Goal: Transaction & Acquisition: Subscribe to service/newsletter

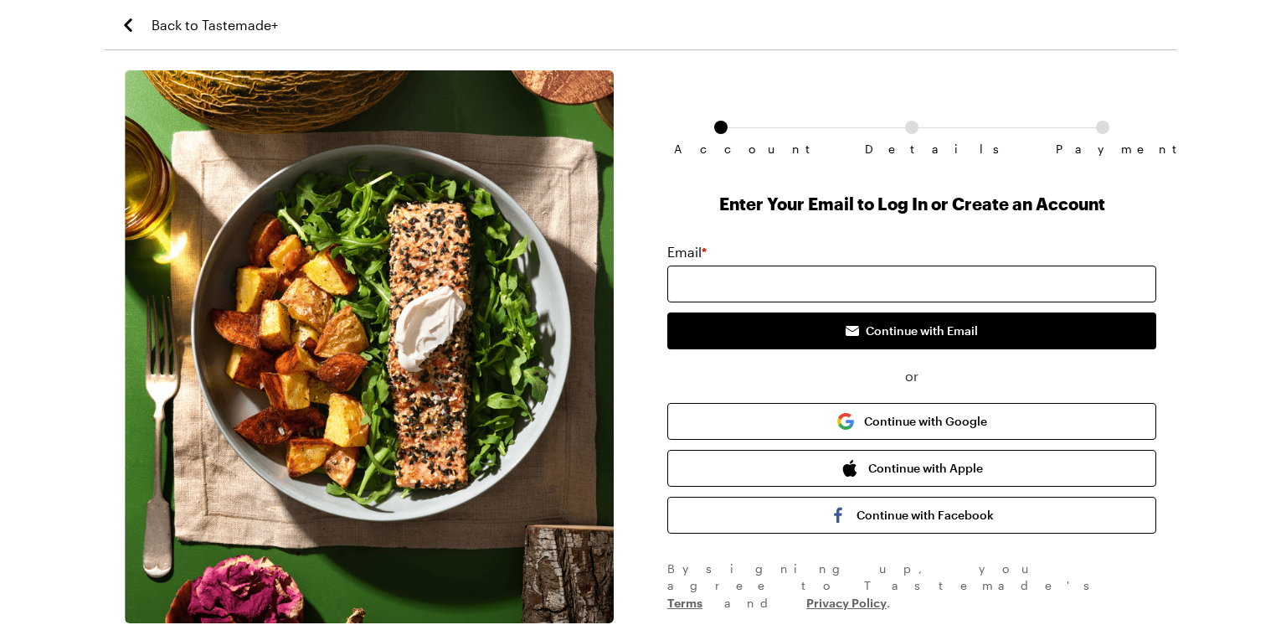
scroll to position [79, 0]
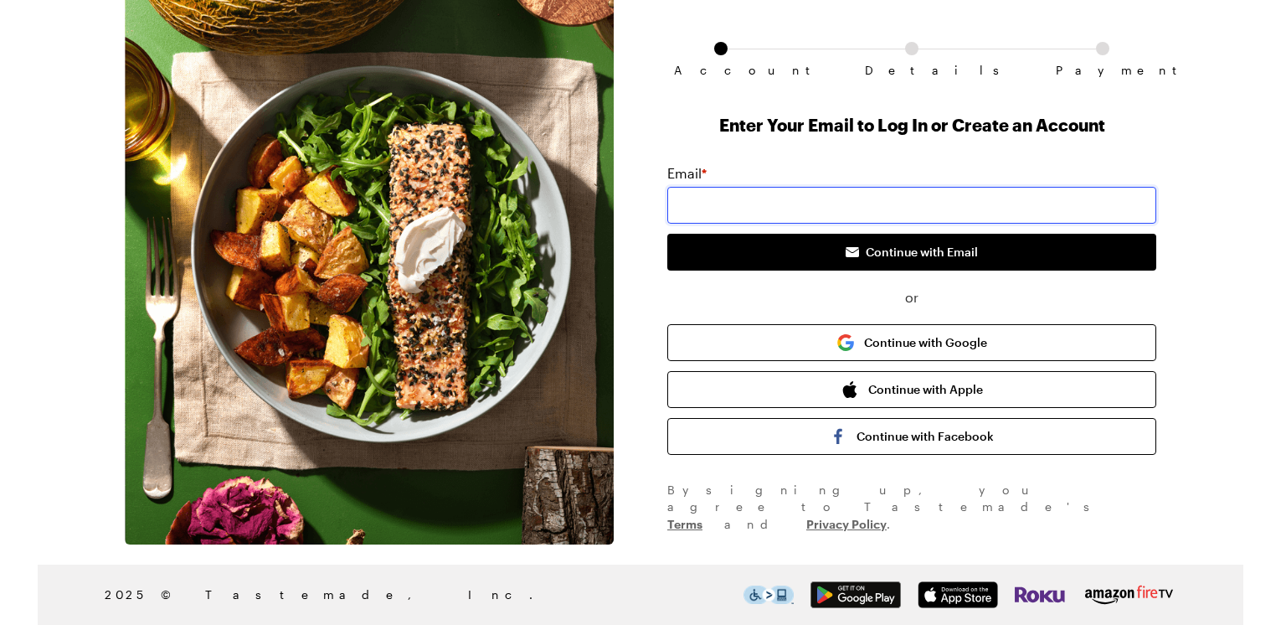
click at [769, 198] on input "email" at bounding box center [911, 205] width 489 height 37
type input "[EMAIL_ADDRESS][DOMAIN_NAME]"
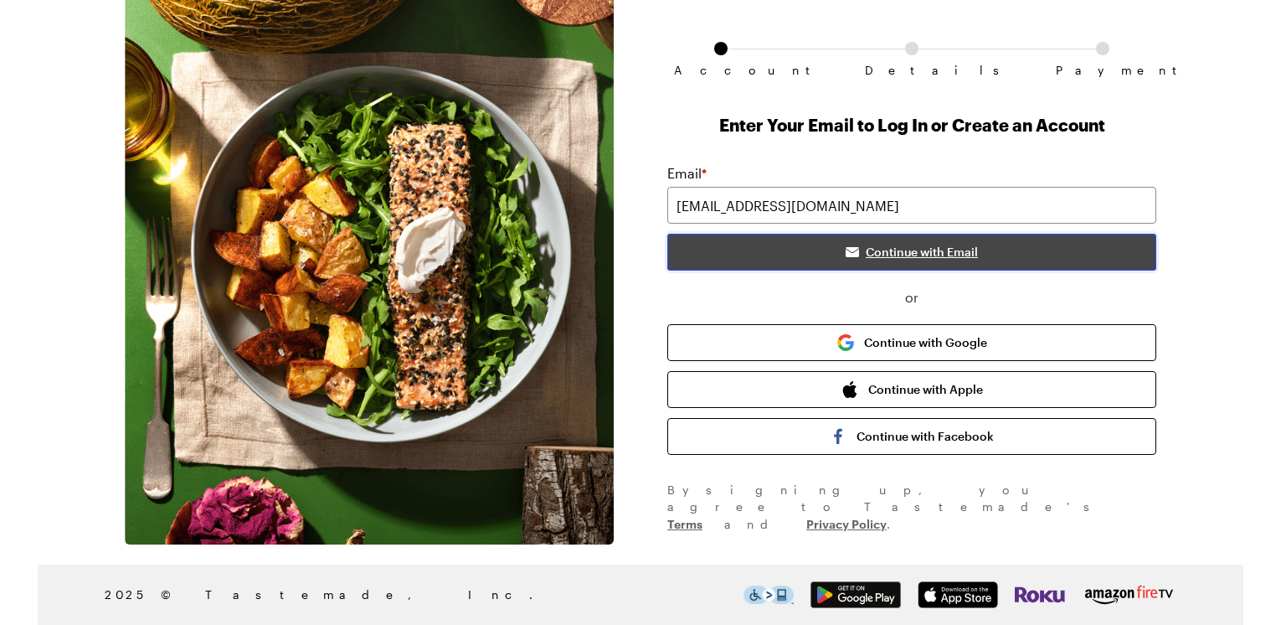
click at [826, 255] on button "Continue with Email" at bounding box center [911, 252] width 489 height 37
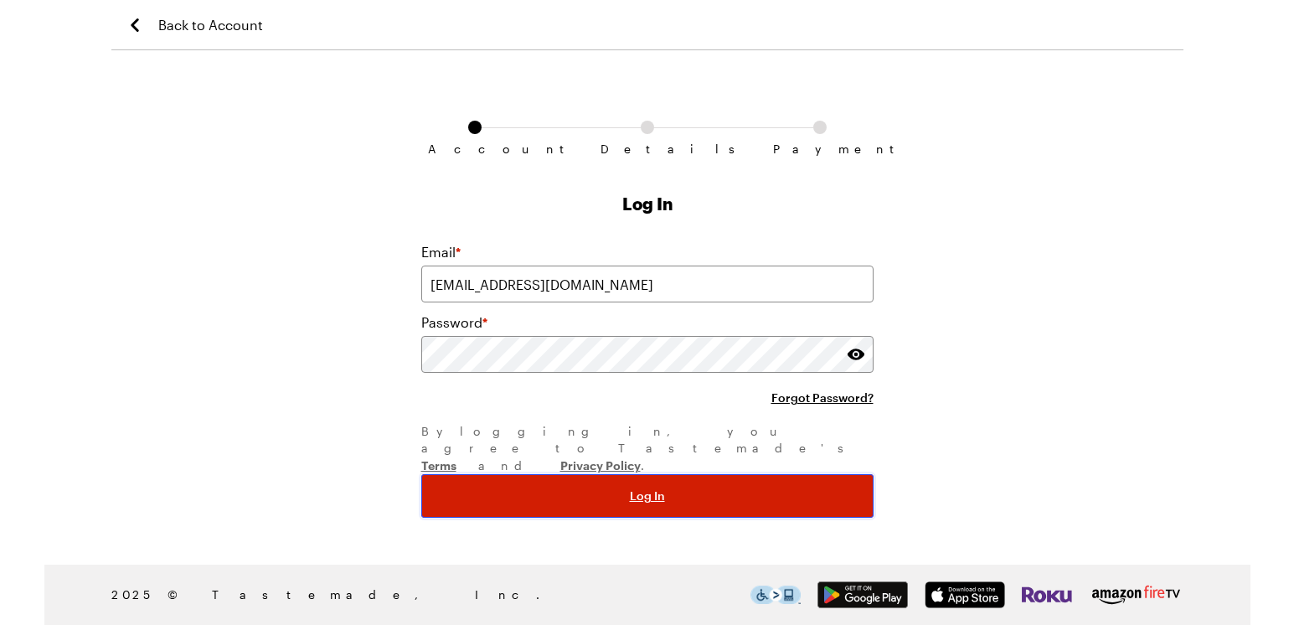
click at [739, 474] on button "Log In" at bounding box center [647, 496] width 452 height 44
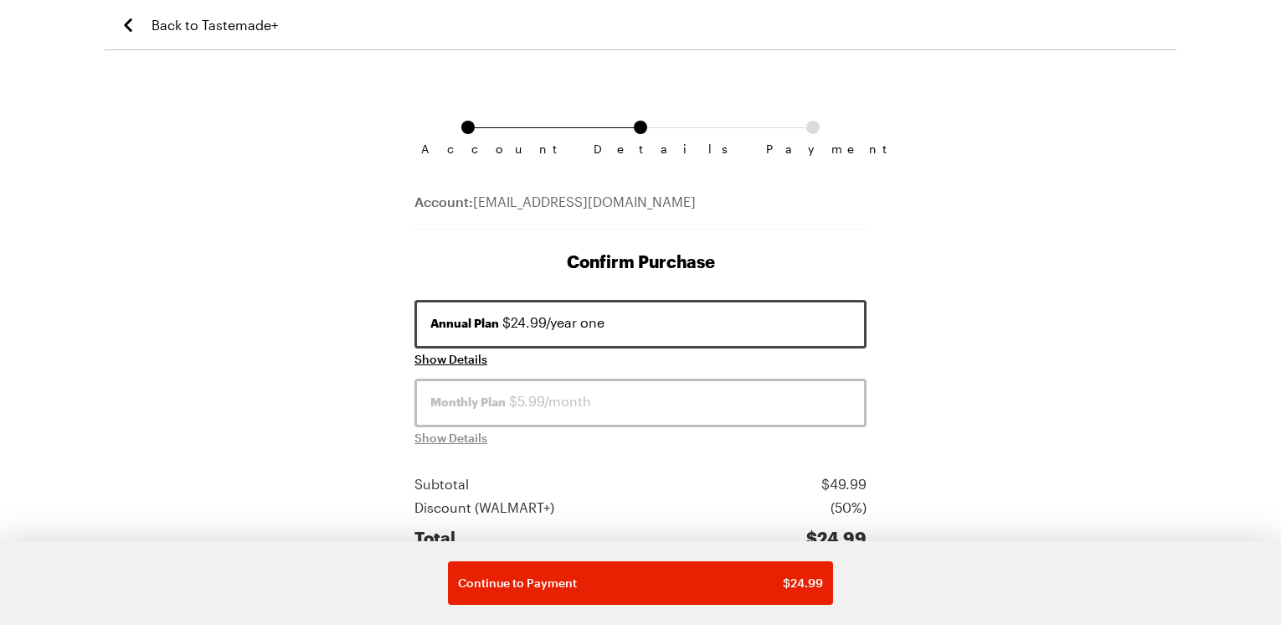
scroll to position [263, 0]
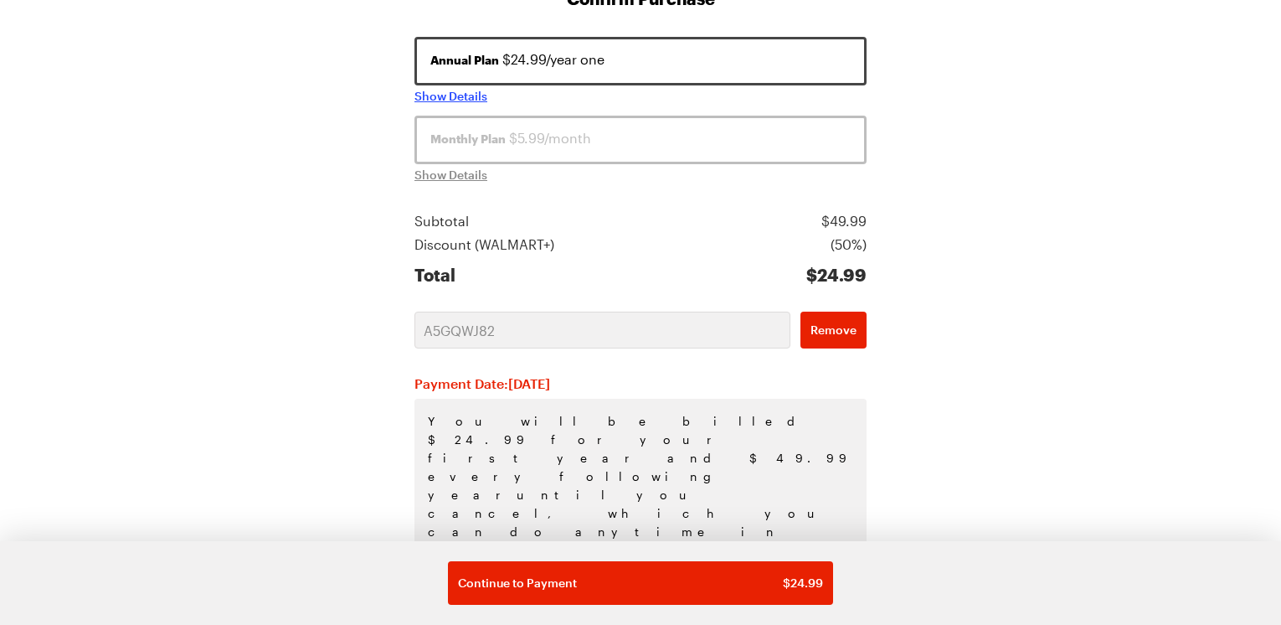
click at [466, 97] on span "Show Details" at bounding box center [450, 96] width 73 height 17
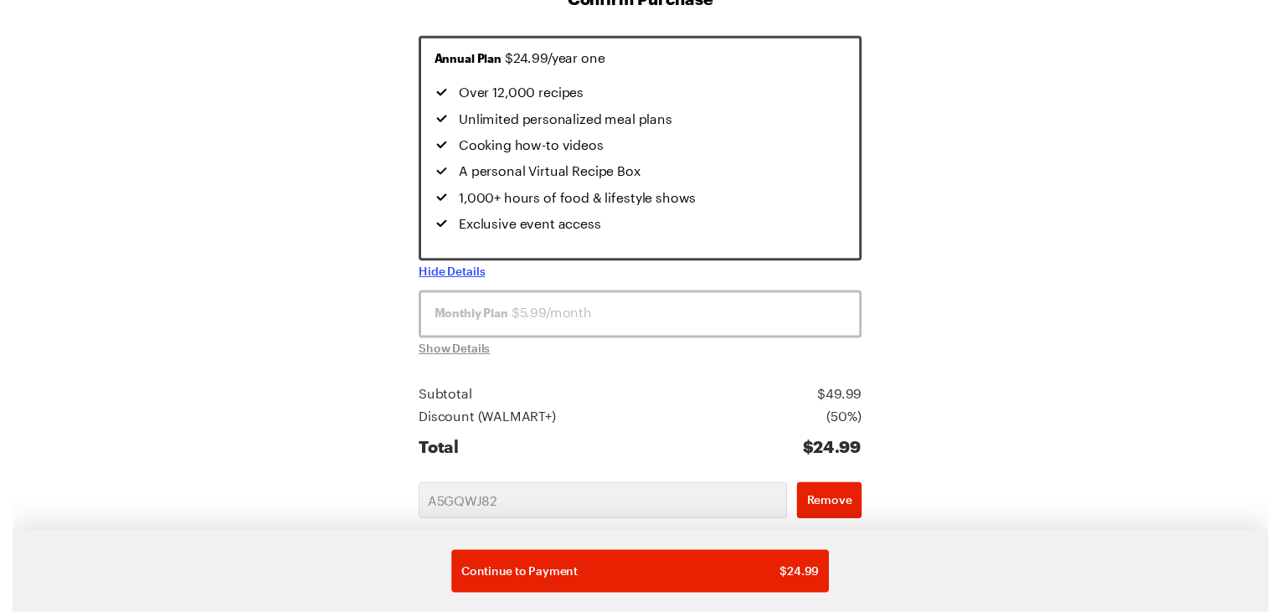
scroll to position [0, 0]
